Goal: Complete application form

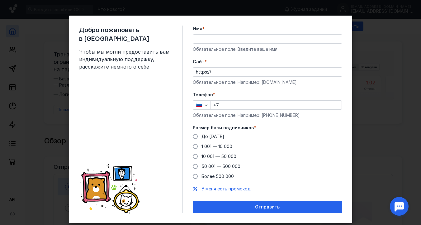
click at [231, 38] on input "Имя *" at bounding box center [267, 39] width 149 height 9
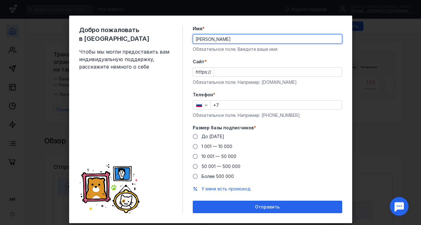
type input "[PERSON_NAME]"
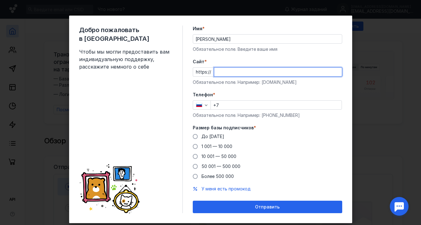
click at [220, 72] on input "Cайт *" at bounding box center [278, 72] width 128 height 9
type input "ь"
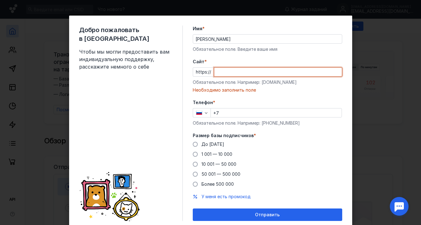
paste input "[DOMAIN_NAME]"
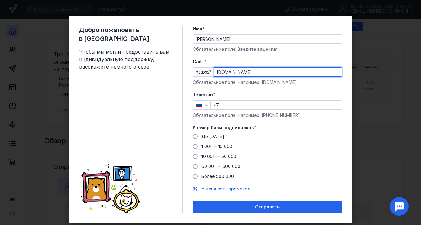
type input "[DOMAIN_NAME]"
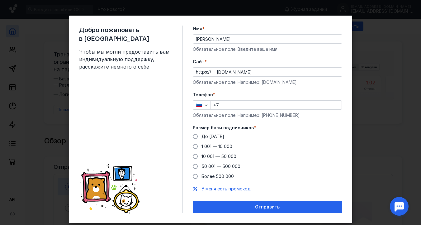
click at [274, 54] on form "Имя * [PERSON_NAME] поле. Введите ваше имя [PERSON_NAME] * https:// [DOMAIN_NAM…" at bounding box center [267, 119] width 149 height 187
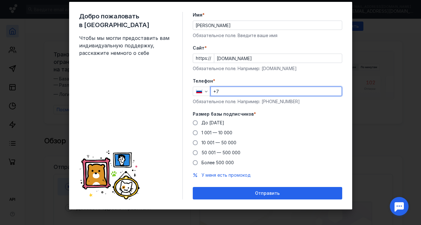
click at [250, 89] on input "+7" at bounding box center [276, 91] width 131 height 9
type input "[PHONE_NUMBER]"
click at [210, 142] on span "10 001 — 50 000" at bounding box center [218, 142] width 35 height 5
click at [0, 0] on input "10 001 — 50 000" at bounding box center [0, 0] width 0 height 0
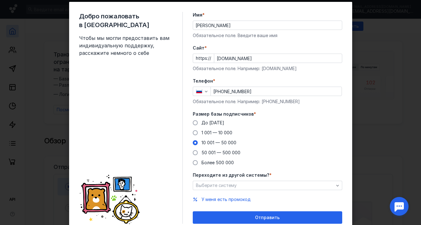
scroll to position [38, 0]
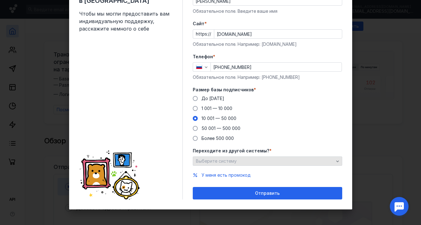
click at [275, 162] on div "Выберите систему" at bounding box center [264, 160] width 141 height 5
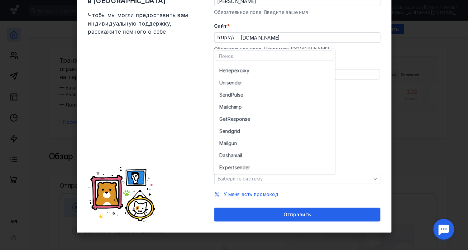
scroll to position [3, 0]
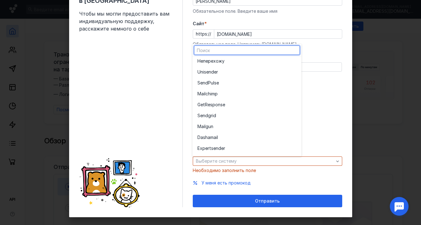
click at [330, 102] on div "До [DATE] 1 001 — 10 000 10 001 — 50 000 50 001 — 500 000 Более 500 000" at bounding box center [267, 118] width 149 height 46
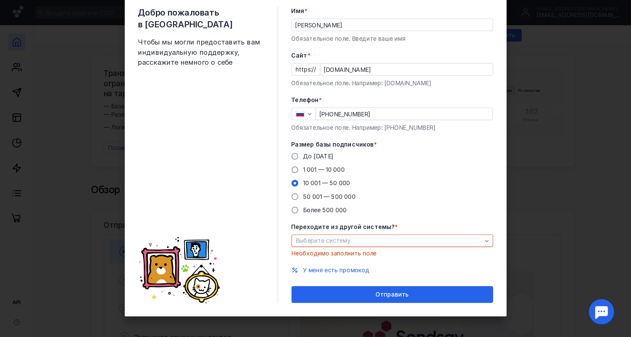
scroll to position [0, 0]
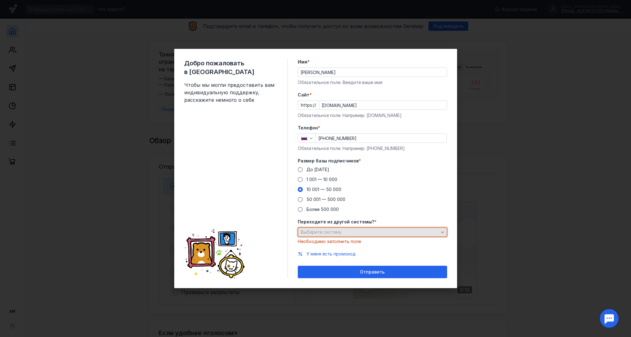
click at [365, 224] on div "Выберите систему" at bounding box center [370, 232] width 141 height 5
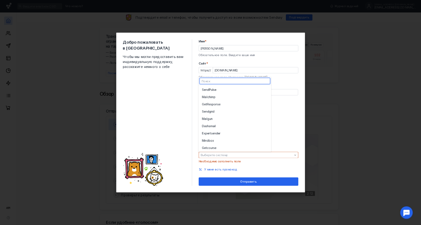
scroll to position [21, 0]
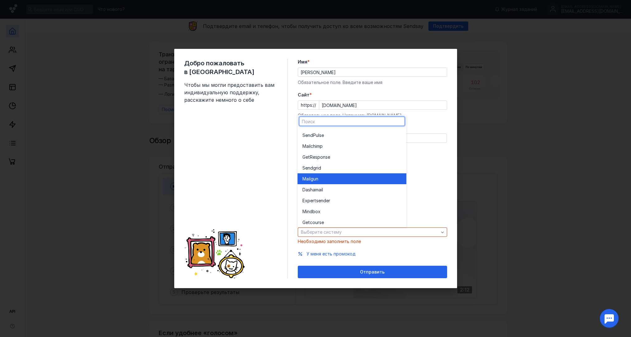
click at [340, 181] on div "Mail gun" at bounding box center [352, 179] width 99 height 6
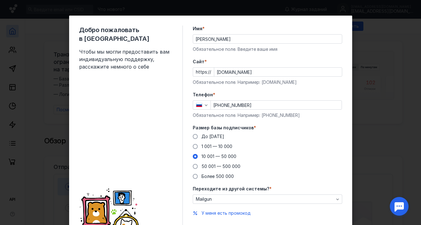
scroll to position [38, 0]
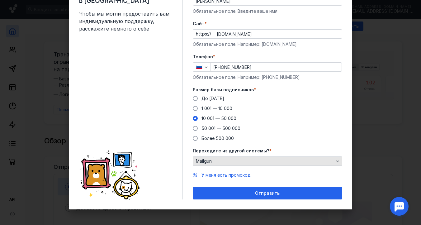
click at [266, 159] on div "Mailgun" at bounding box center [264, 160] width 141 height 5
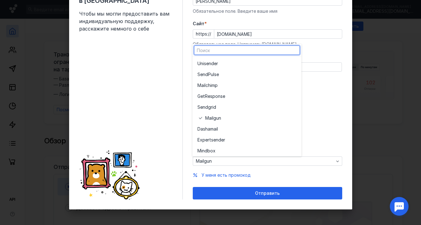
scroll to position [34, 0]
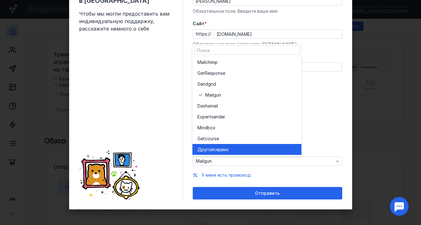
click at [229, 148] on span "сервис" at bounding box center [221, 149] width 15 height 6
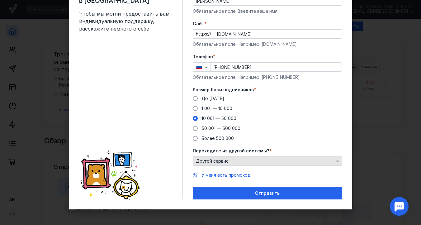
click at [232, 162] on div "Другой сервис" at bounding box center [264, 160] width 141 height 5
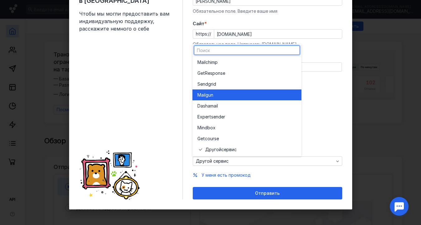
click at [240, 98] on div "Mail gun" at bounding box center [246, 94] width 99 height 11
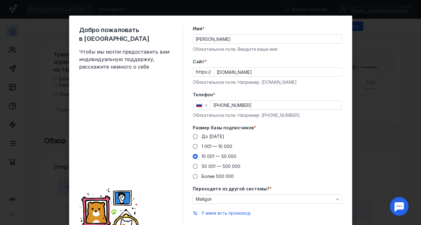
scroll to position [38, 0]
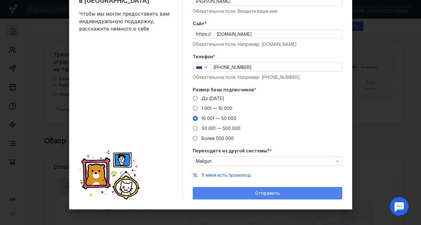
click at [251, 191] on div "Отправить" at bounding box center [267, 193] width 143 height 5
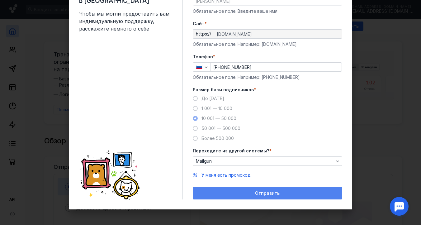
click at [263, 195] on span "Отправить" at bounding box center [267, 193] width 25 height 5
